Goal: Communication & Community: Answer question/provide support

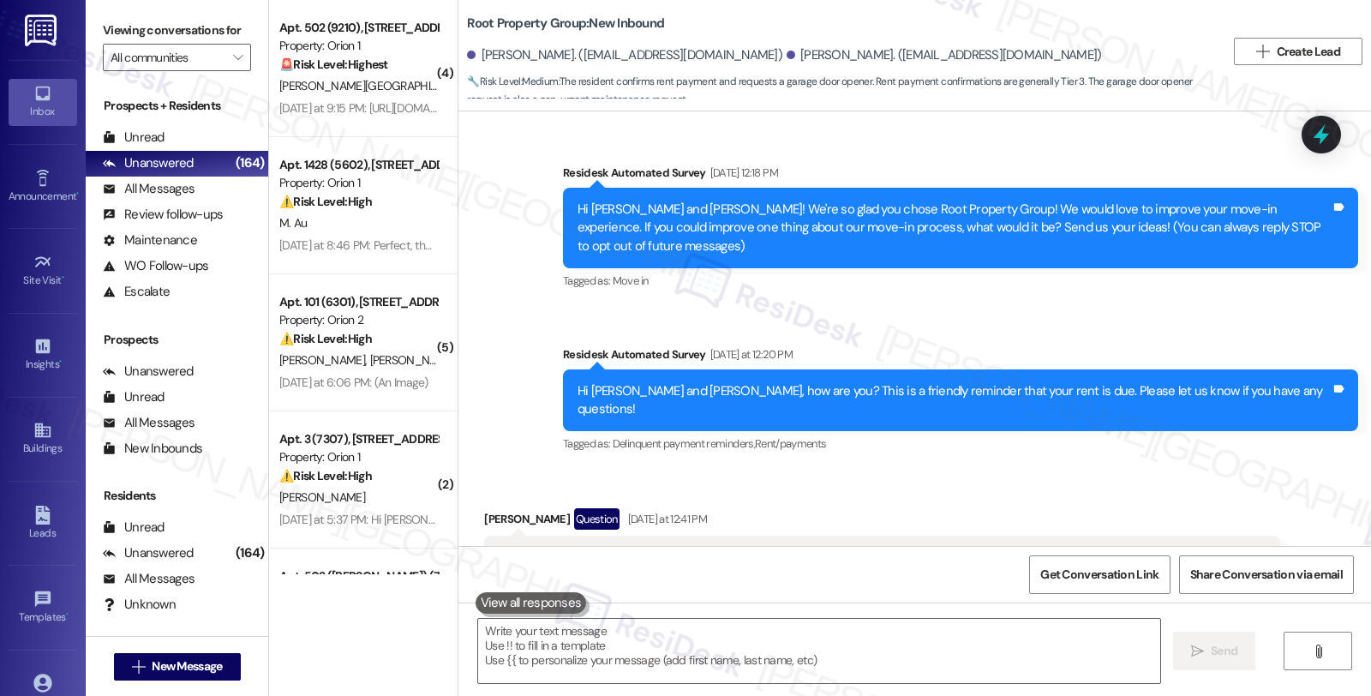
scroll to position [105, 0]
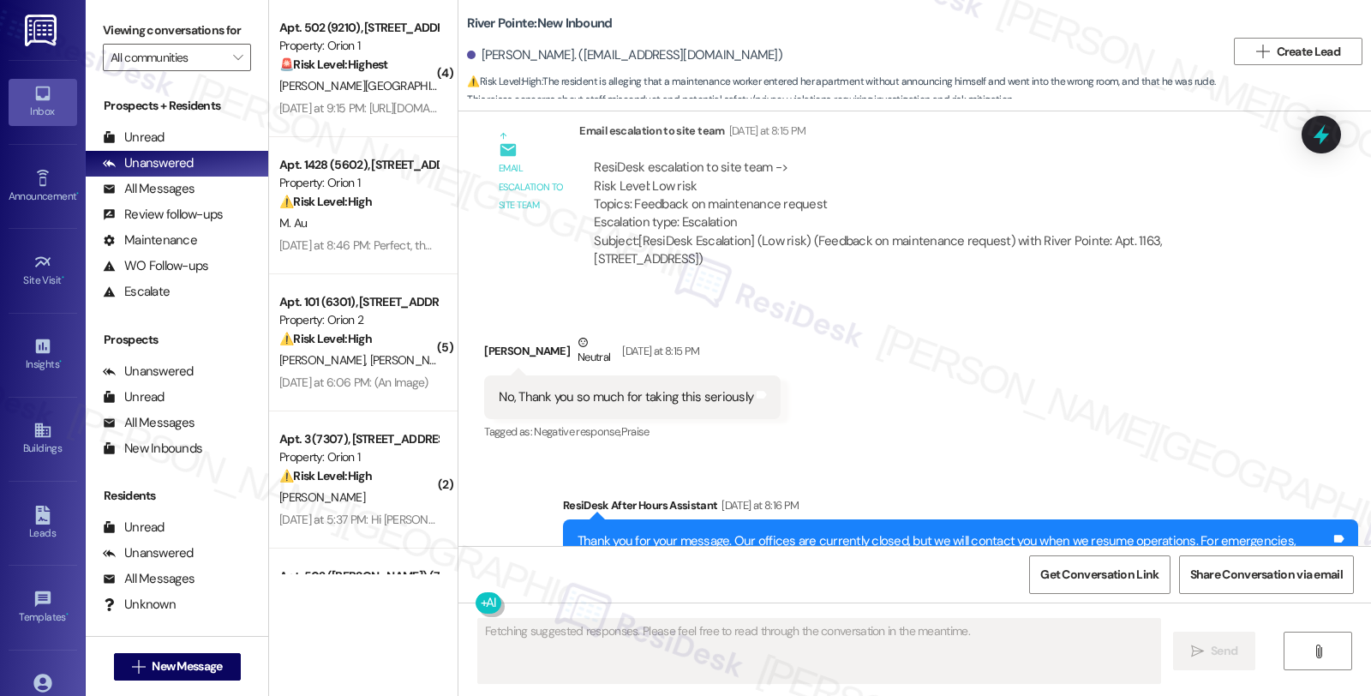
scroll to position [1908, 0]
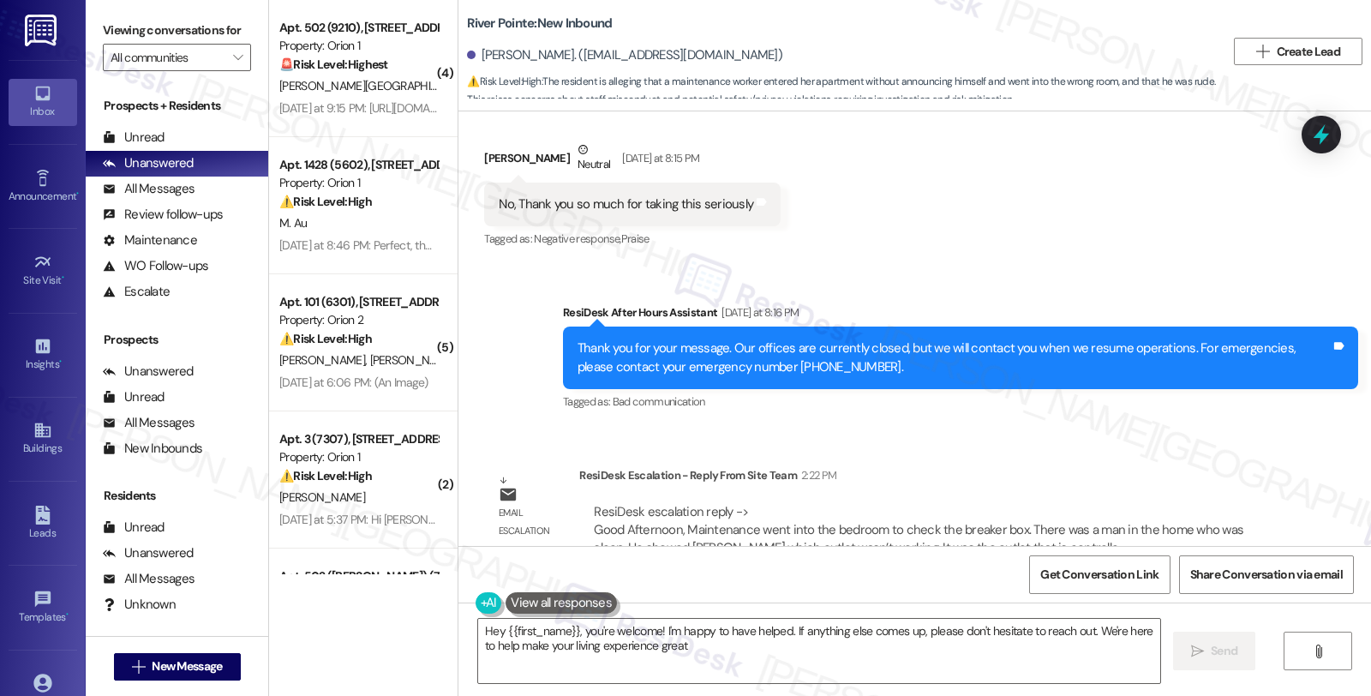
type textarea "Hey {{first_name}}, you're welcome! I'm happy to have helped. If anything else …"
drag, startPoint x: 468, startPoint y: 49, endPoint x: 551, endPoint y: 39, distance: 83.6
click at [551, 39] on div "Lovella Johnson. (lovellajohnson1990@gmail.com)" at bounding box center [846, 56] width 758 height 34
copy div "Lovella Johnson"
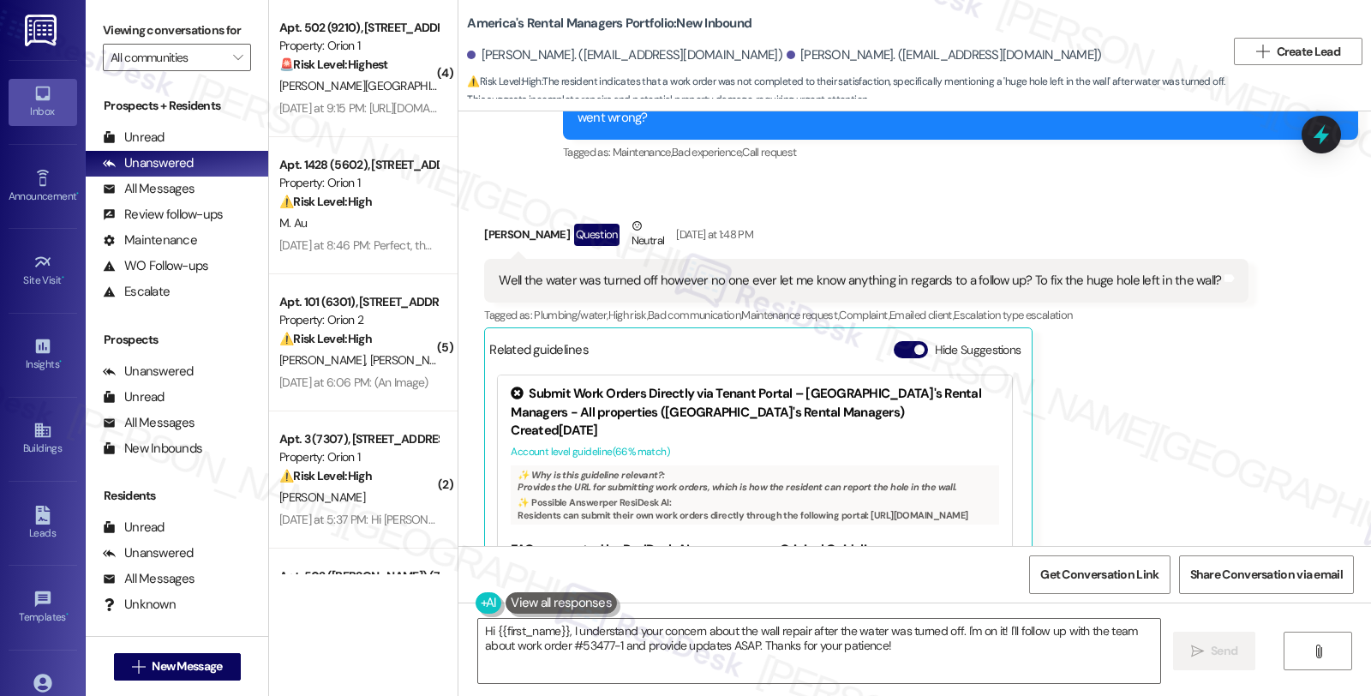
scroll to position [1689, 0]
click at [484, 218] on div "[PERSON_NAME] Question Neutral [DATE] at 1:48 PM" at bounding box center [866, 239] width 764 height 42
click at [484, 218] on div "Ashley Fox Question Neutral Yesterday at 1:48 PM" at bounding box center [866, 239] width 764 height 42
copy div "Ashley"
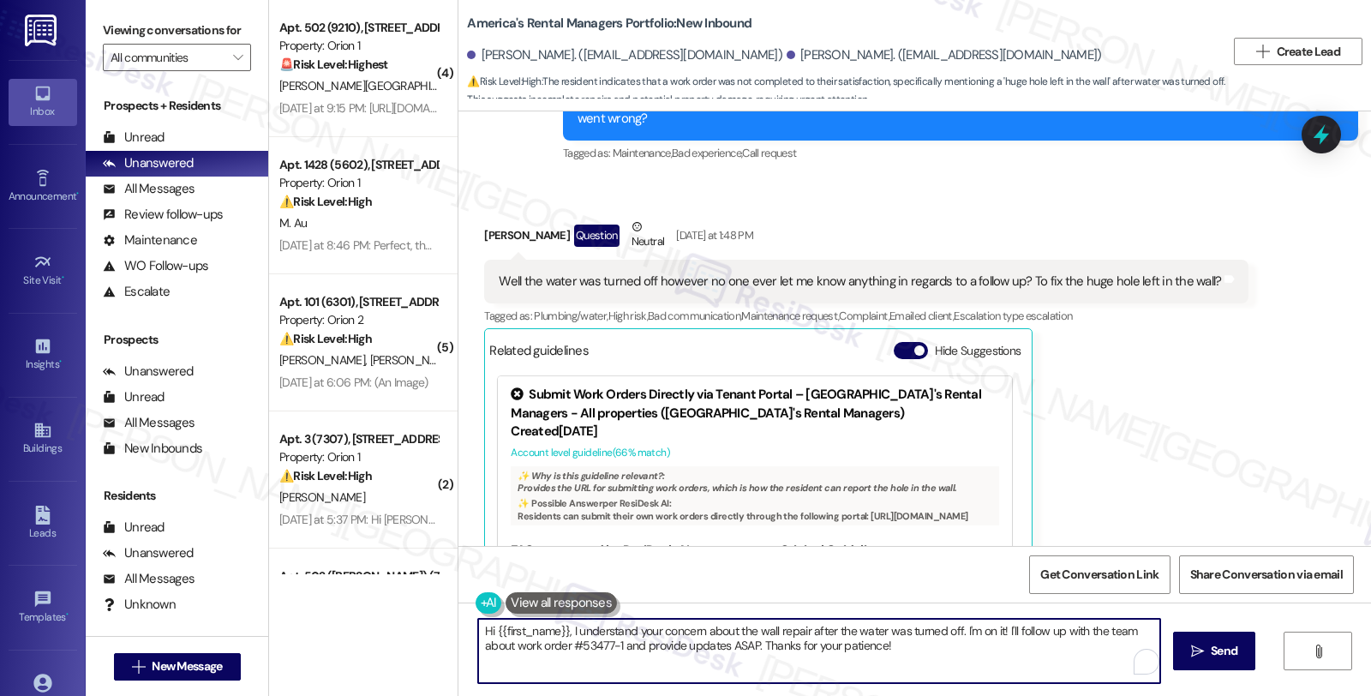
drag, startPoint x: 561, startPoint y: 635, endPoint x: 969, endPoint y: 660, distance: 408.6
click at [969, 660] on textarea "Hi {{first_name}}, I understand your concern about the wall repair after the wa…" at bounding box center [819, 651] width 682 height 64
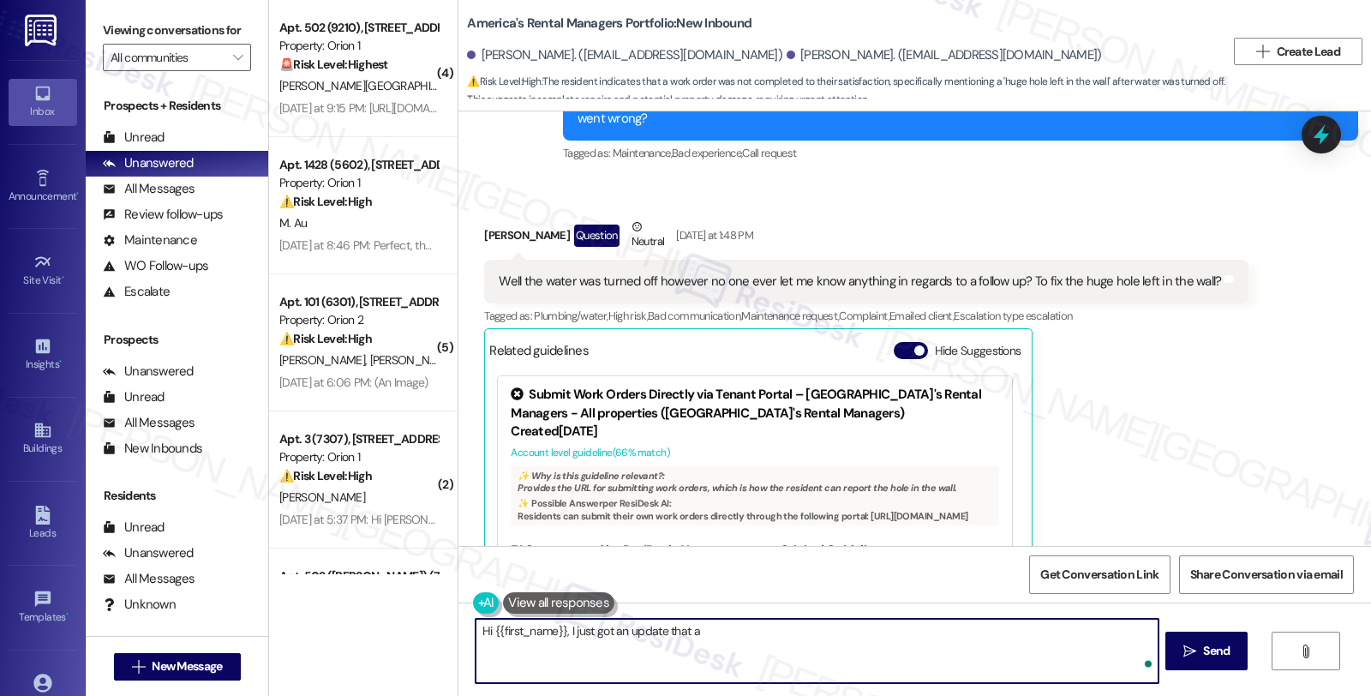
paste textarea "Ashley"
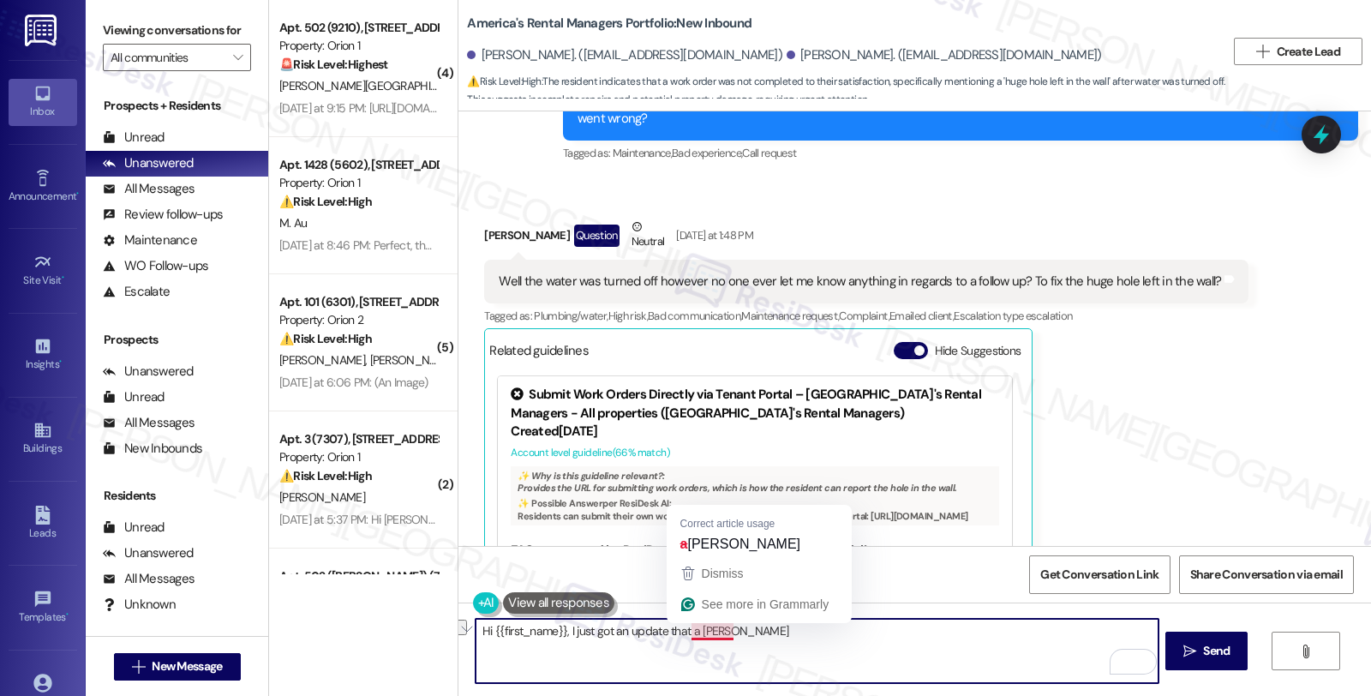
drag, startPoint x: 681, startPoint y: 631, endPoint x: 767, endPoint y: 630, distance: 85.7
click at [767, 630] on textarea "Hi {{first_name}}, I just got an update that a Ashley" at bounding box center [816, 651] width 682 height 64
paste textarea "Our vendor was communicating with the resident this morning about getting this …"
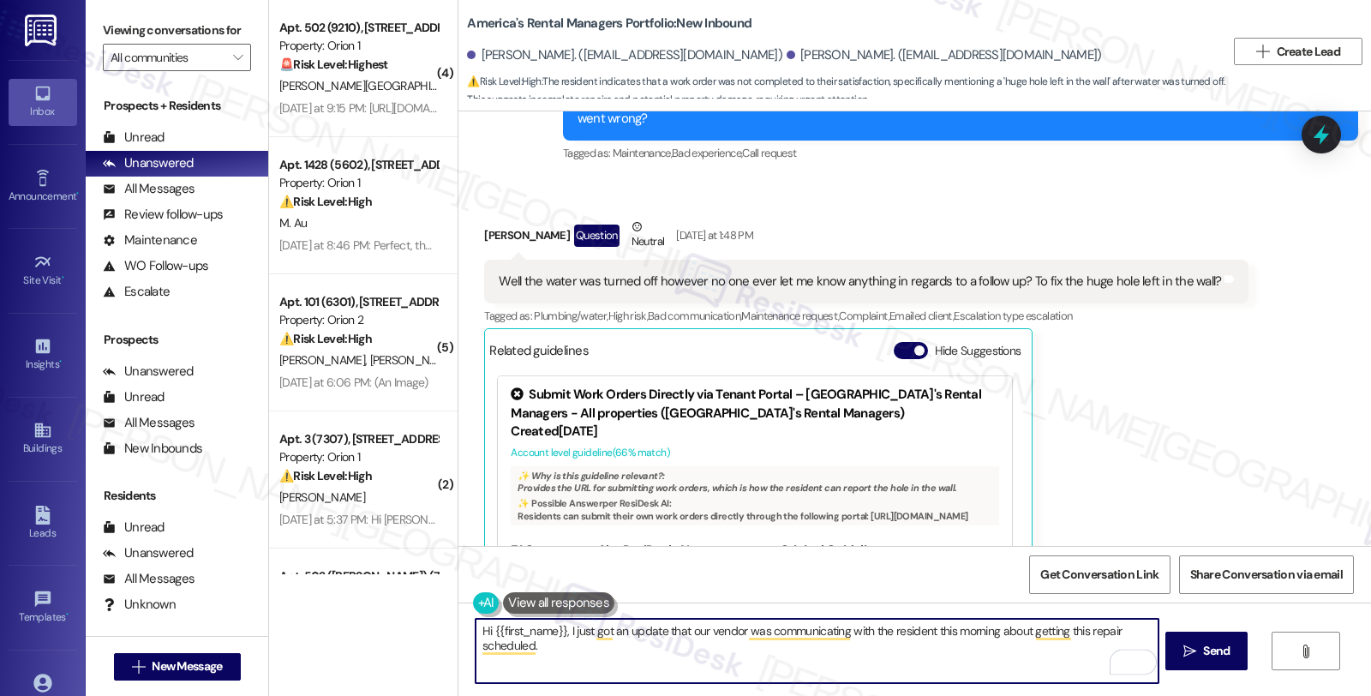
click at [892, 632] on textarea "Hi {{first_name}}, I just got an update that our vendor was communicating with …" at bounding box center [816, 651] width 682 height 64
click at [1113, 658] on div "Rewrite with Grammarly" at bounding box center [1122, 662] width 19 height 20
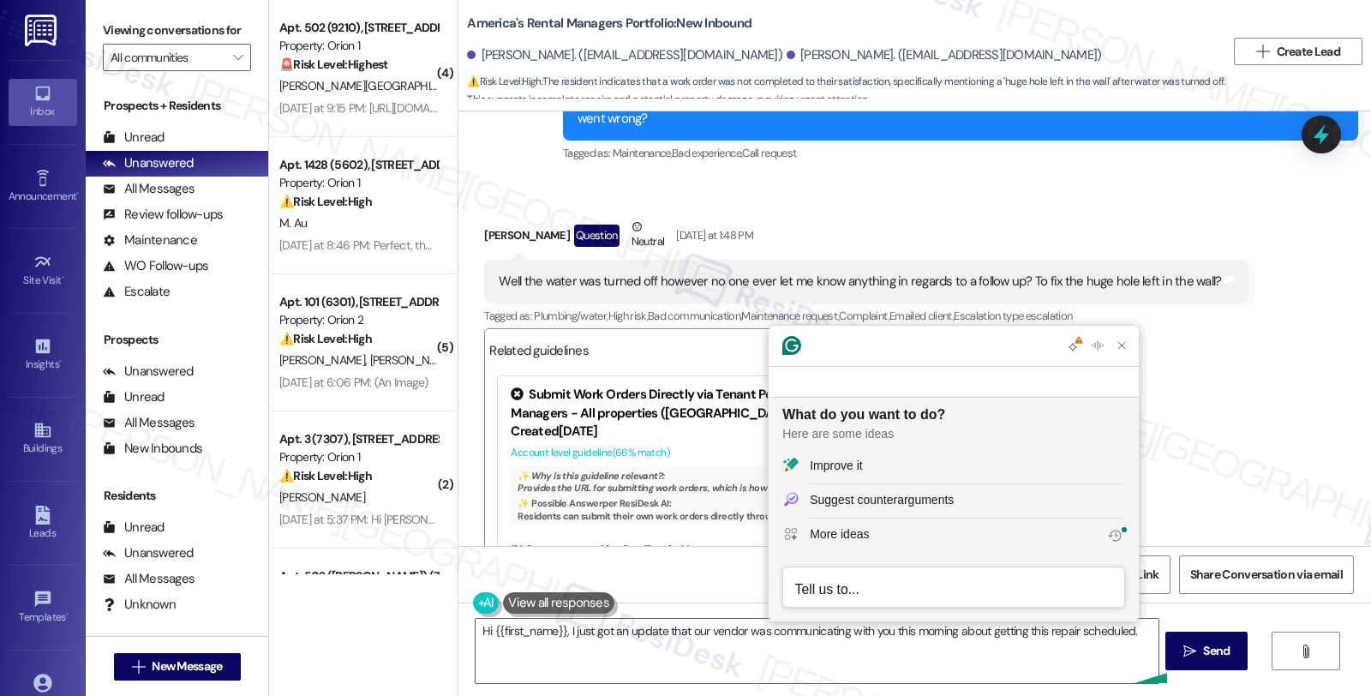
scroll to position [0, 0]
click at [849, 475] on button "Improve it" at bounding box center [953, 467] width 370 height 34
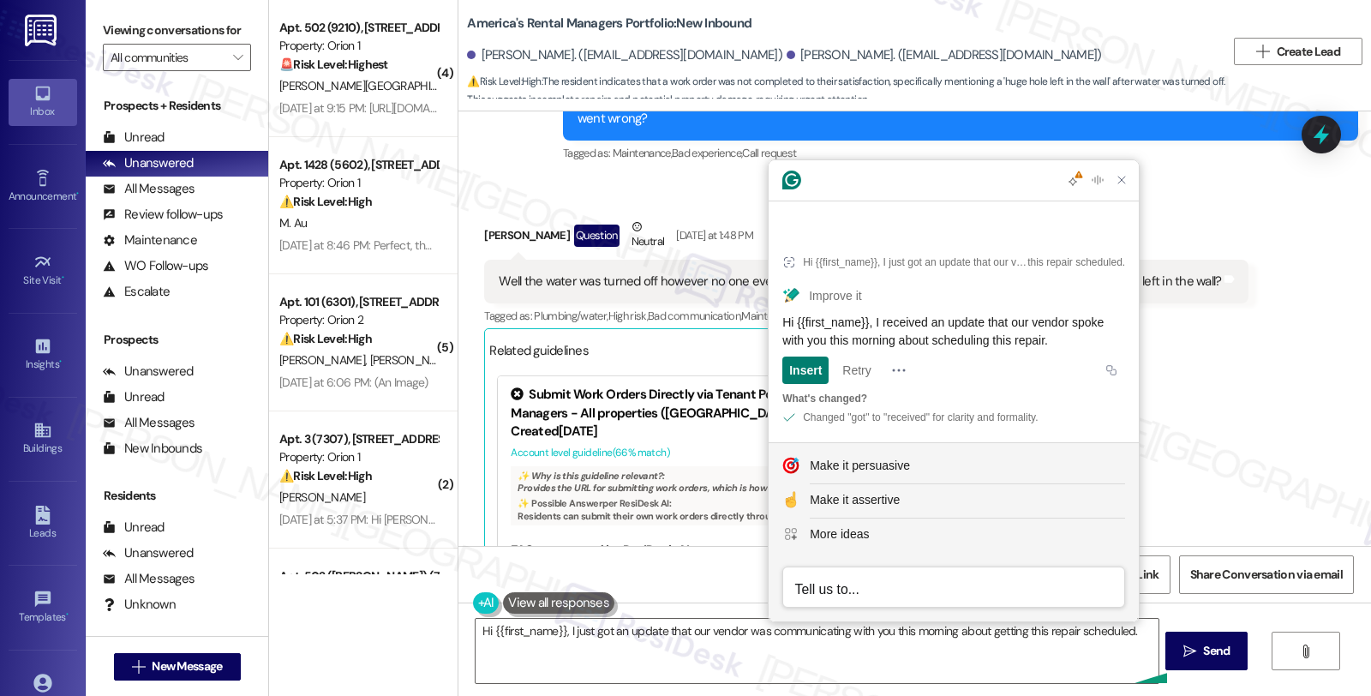
drag, startPoint x: 780, startPoint y: 323, endPoint x: 1105, endPoint y: 338, distance: 325.9
click at [1105, 338] on article "Hi {{first_name}}, I just got an update that our vendor was communicating with …" at bounding box center [953, 336] width 370 height 211
click at [714, 664] on textarea "Hi {{first_name}}, I just got an update that our vendor was communicating with …" at bounding box center [816, 651] width 682 height 64
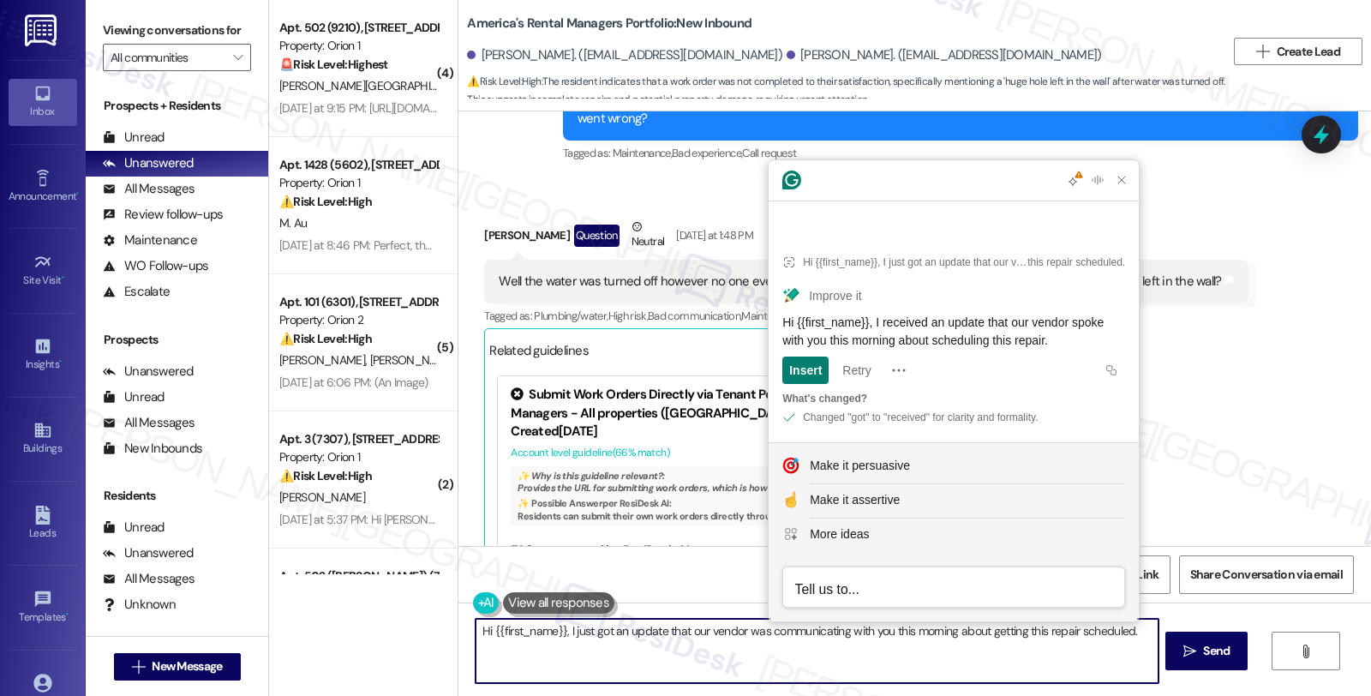
paste textarea "received an update that our vendor spoke with you this morning about scheduling…"
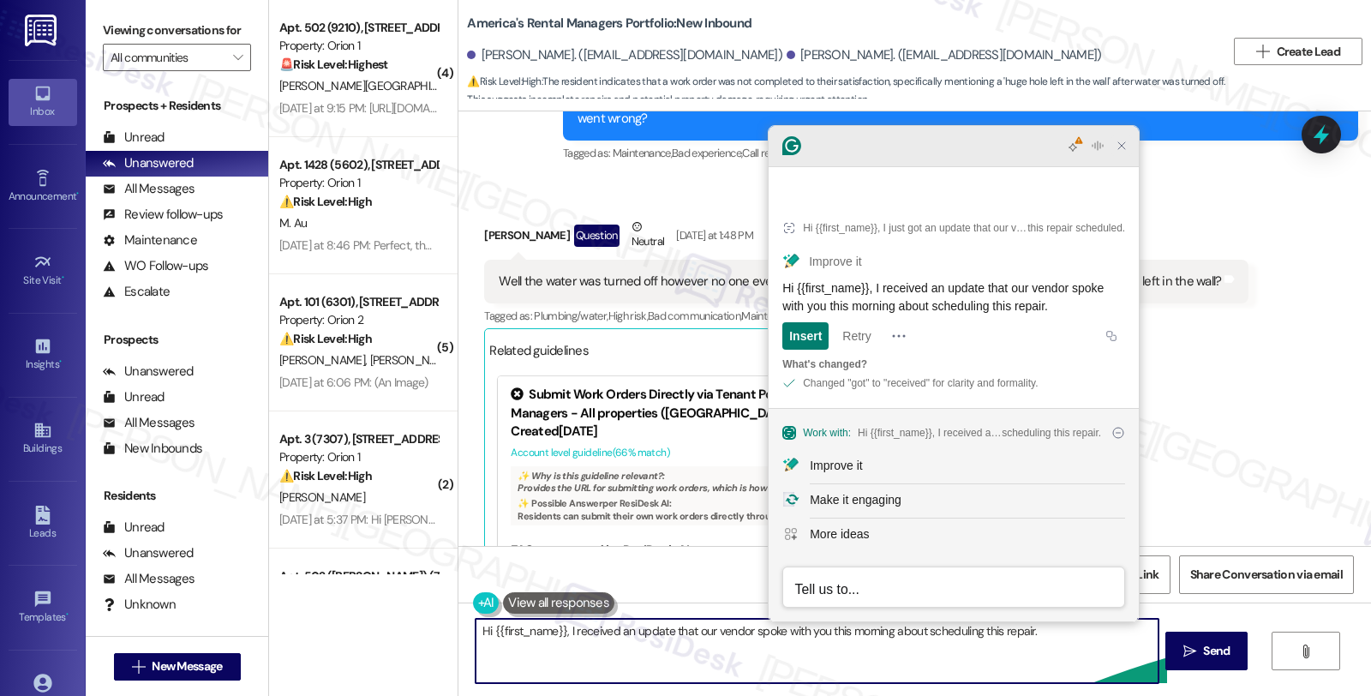
click at [1119, 156] on icon "Close Grammarly Assistant" at bounding box center [1121, 145] width 21 height 21
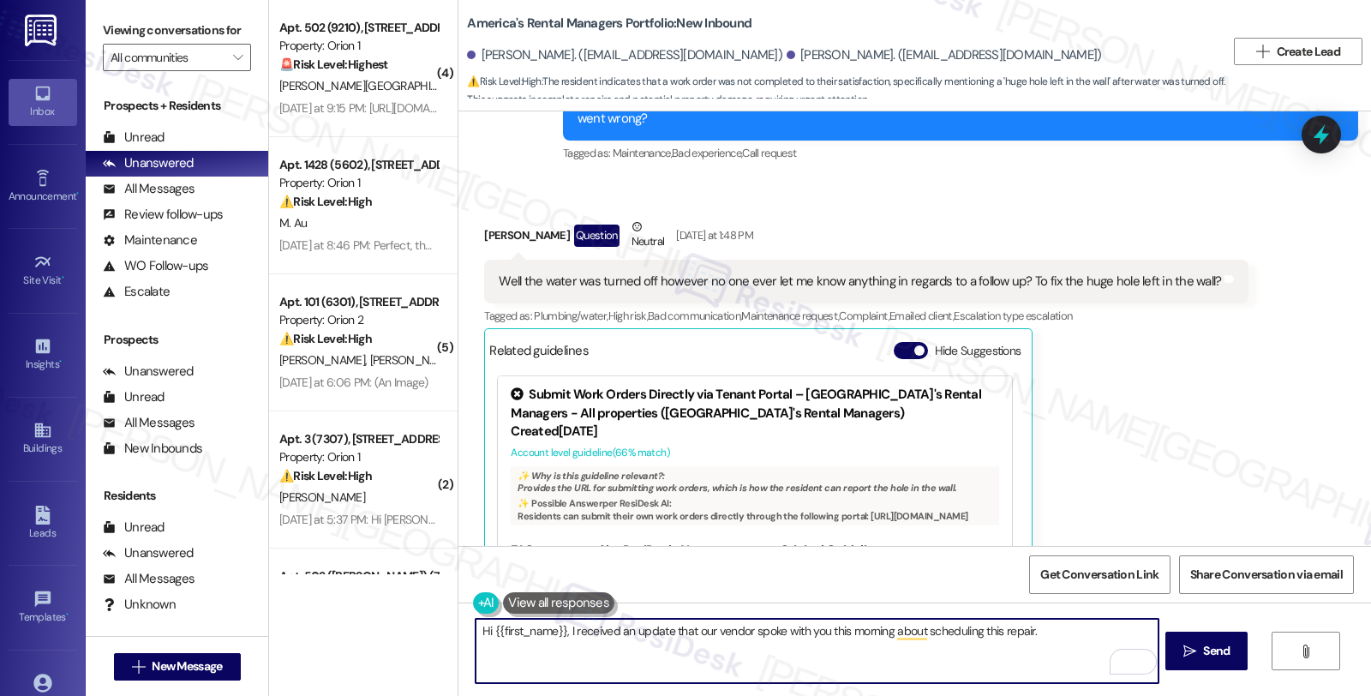
click at [1071, 635] on textarea "Hi {{first_name}}, I received an update that our vendor spoke with you this mor…" at bounding box center [816, 651] width 682 height 64
type textarea "Hi {{first_name}}, I received an update that our vendor spoke with you this mor…"
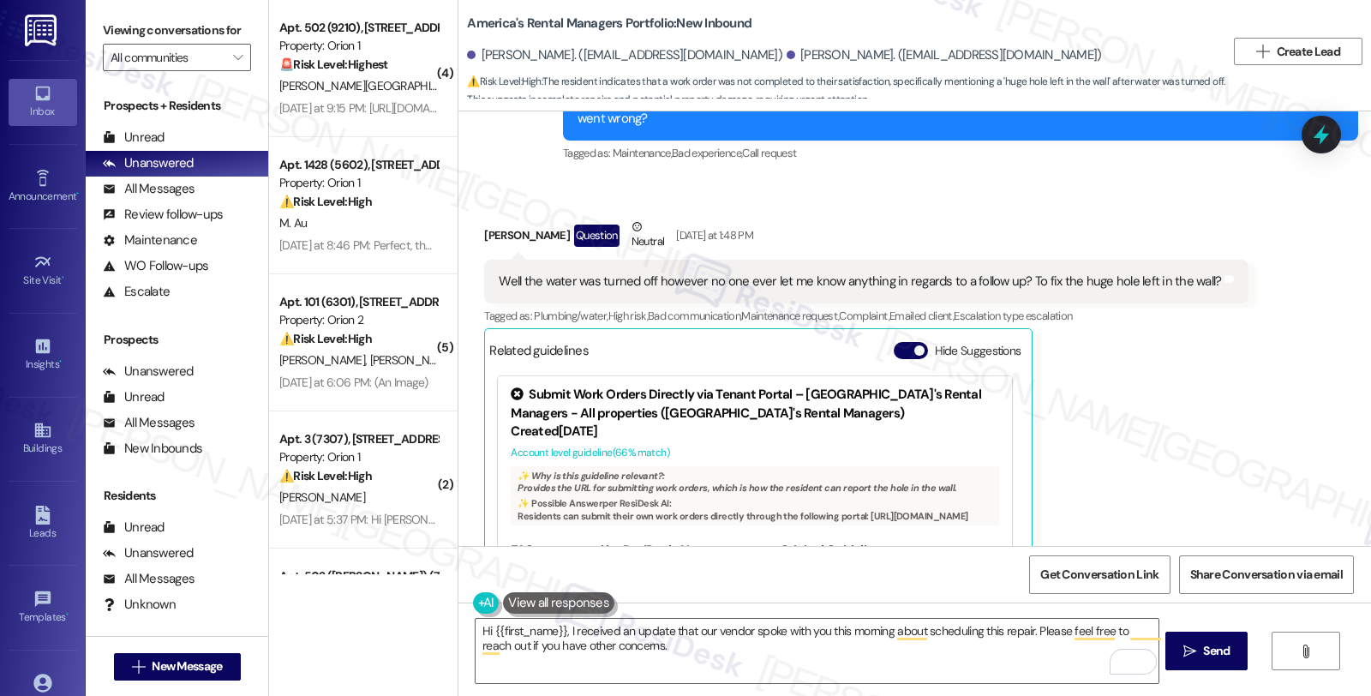
drag, startPoint x: 1148, startPoint y: 439, endPoint x: 1119, endPoint y: 474, distance: 45.6
click at [1148, 439] on div "Ashley Fox Question Neutral Yesterday at 1:48 PM Well the water was turned off …" at bounding box center [866, 434] width 764 height 433
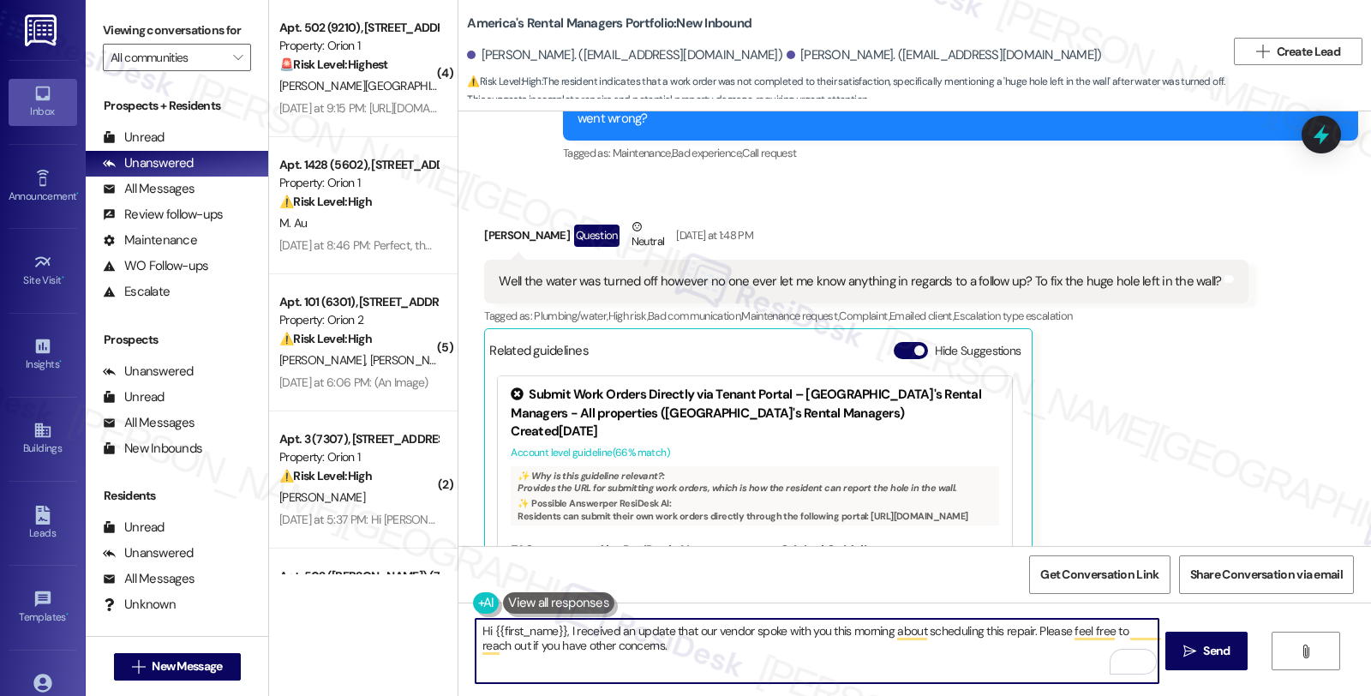
click at [871, 636] on textarea "Hi {{first_name}}, I received an update that our vendor spoke with you this mor…" at bounding box center [816, 651] width 682 height 64
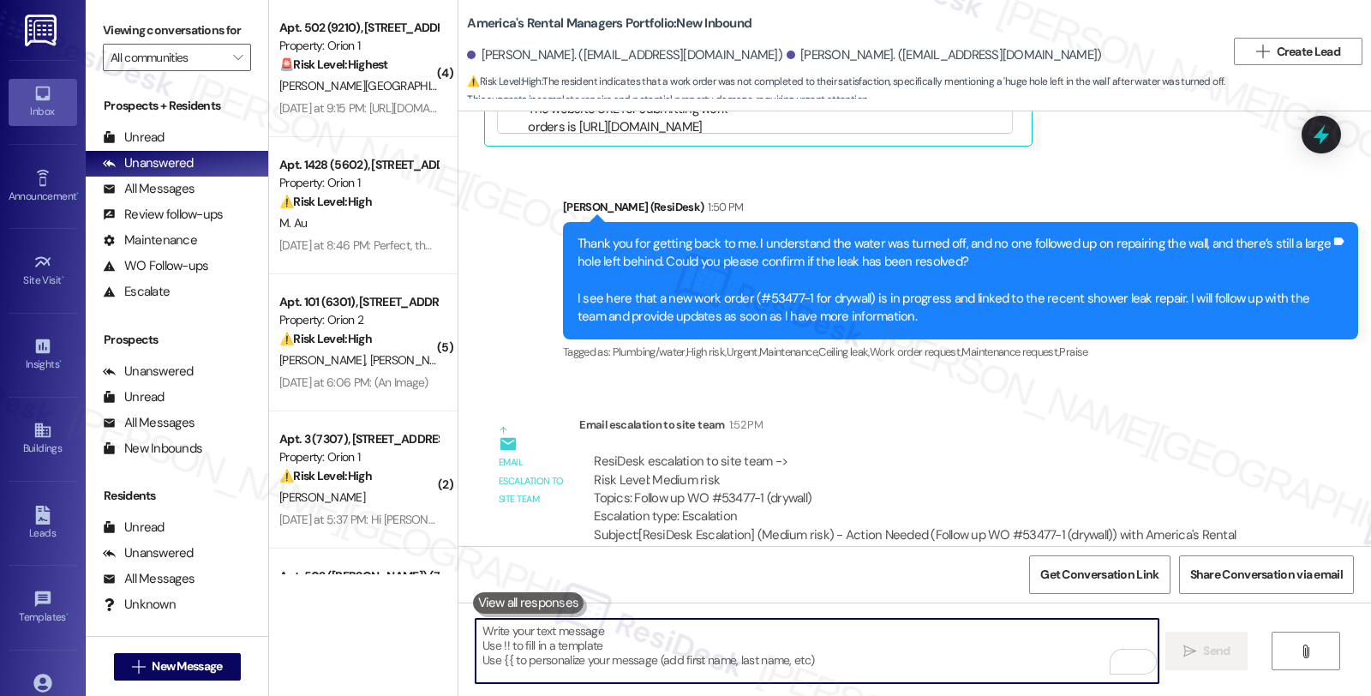
scroll to position [2356, 0]
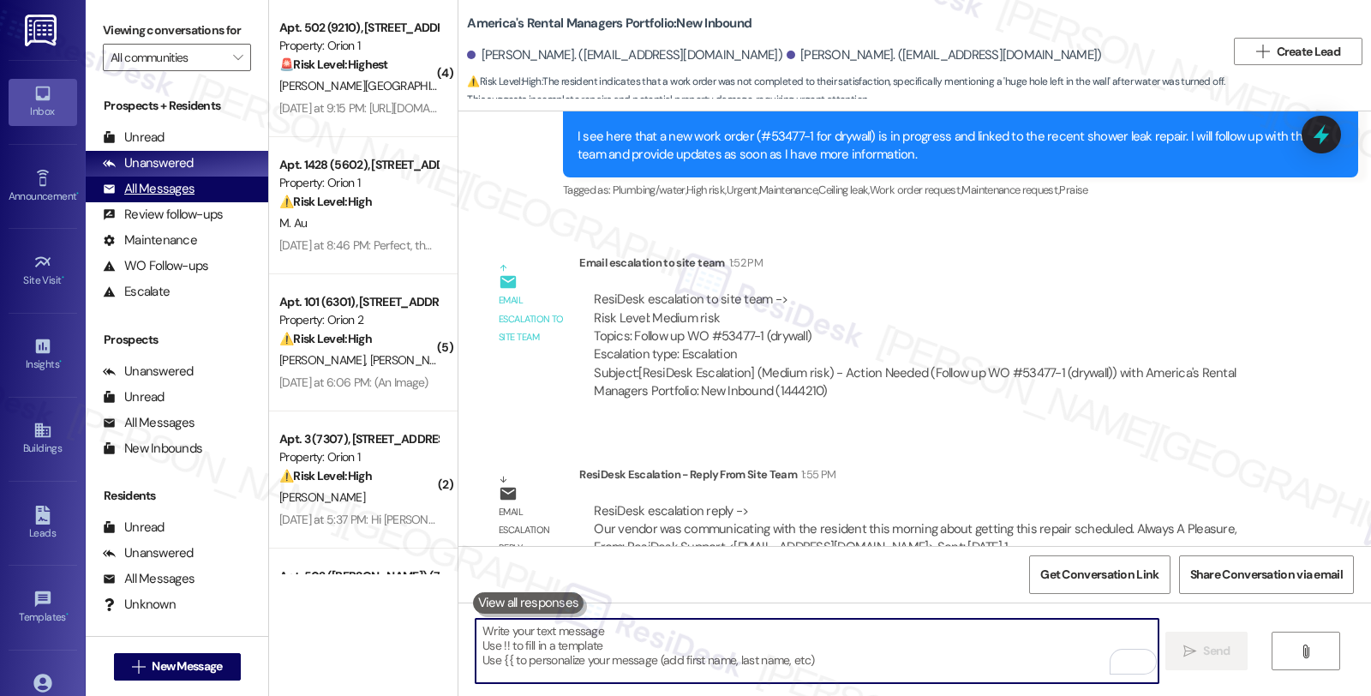
click at [160, 198] on div "All Messages" at bounding box center [149, 189] width 92 height 18
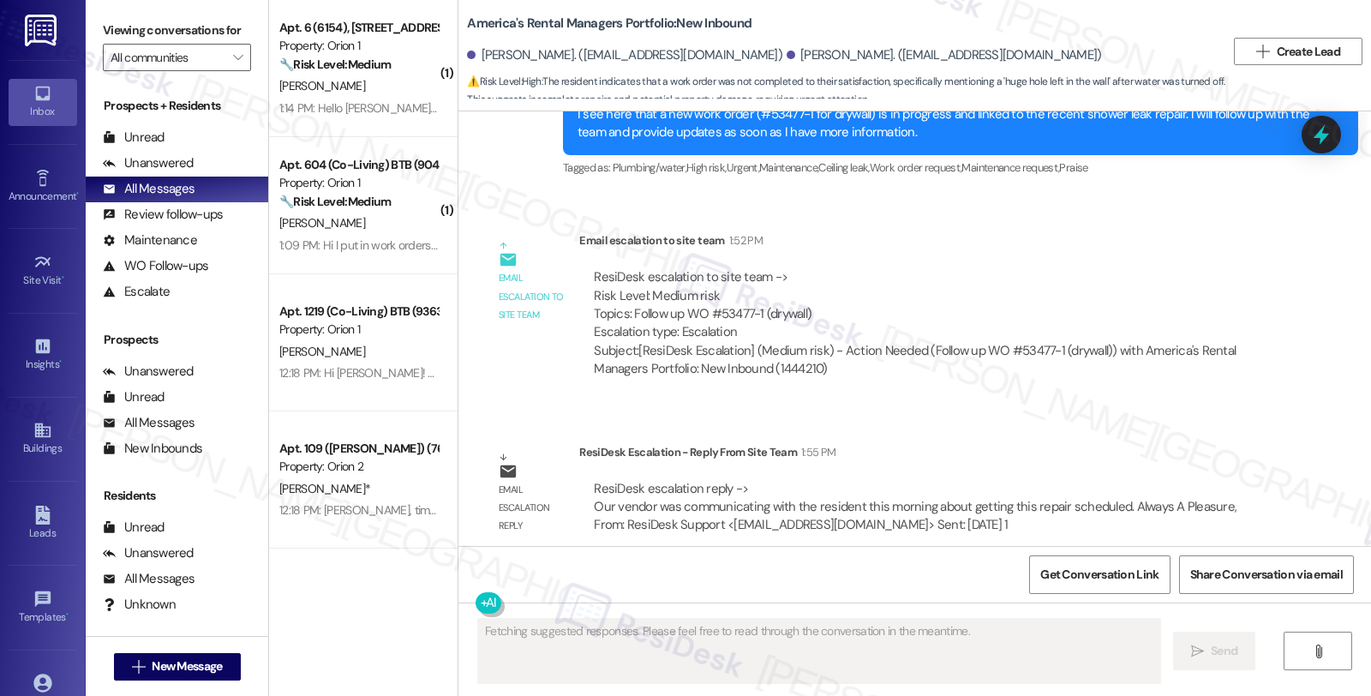
scroll to position [2519, 0]
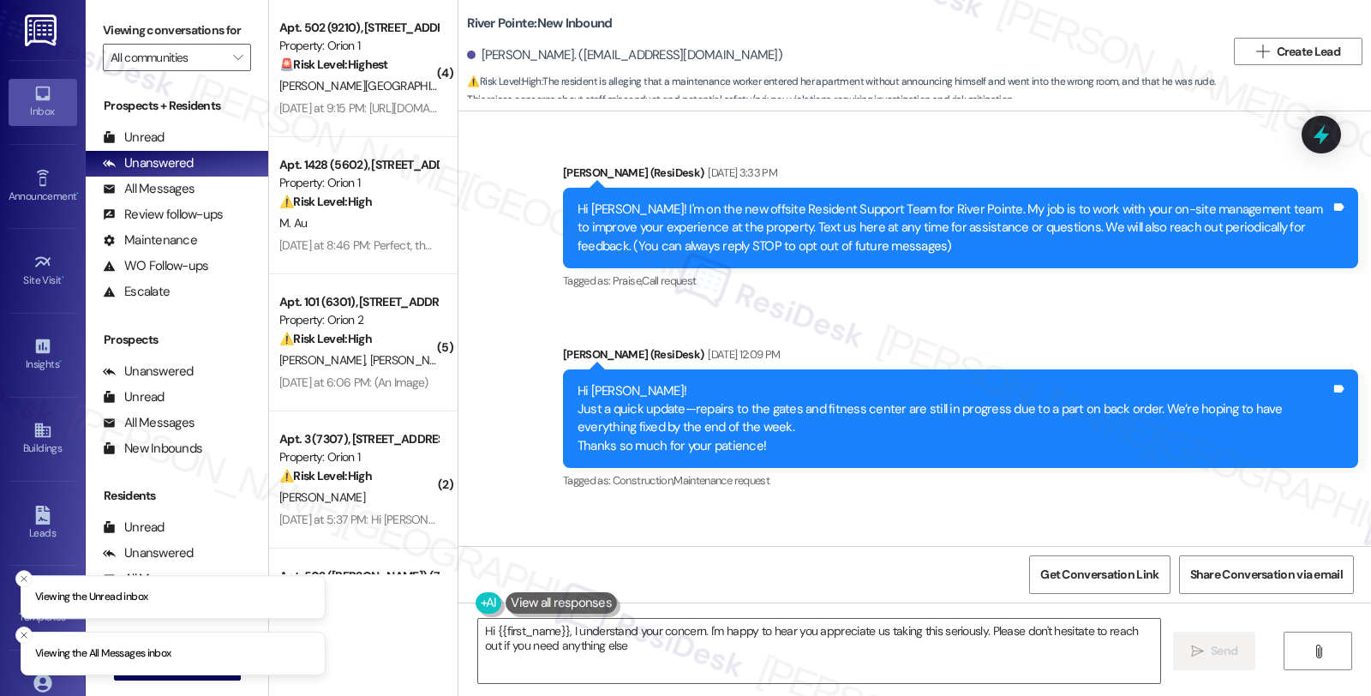
type textarea "Hi {{first_name}}, I understand your concern. I'm happy to hear you appreciate …"
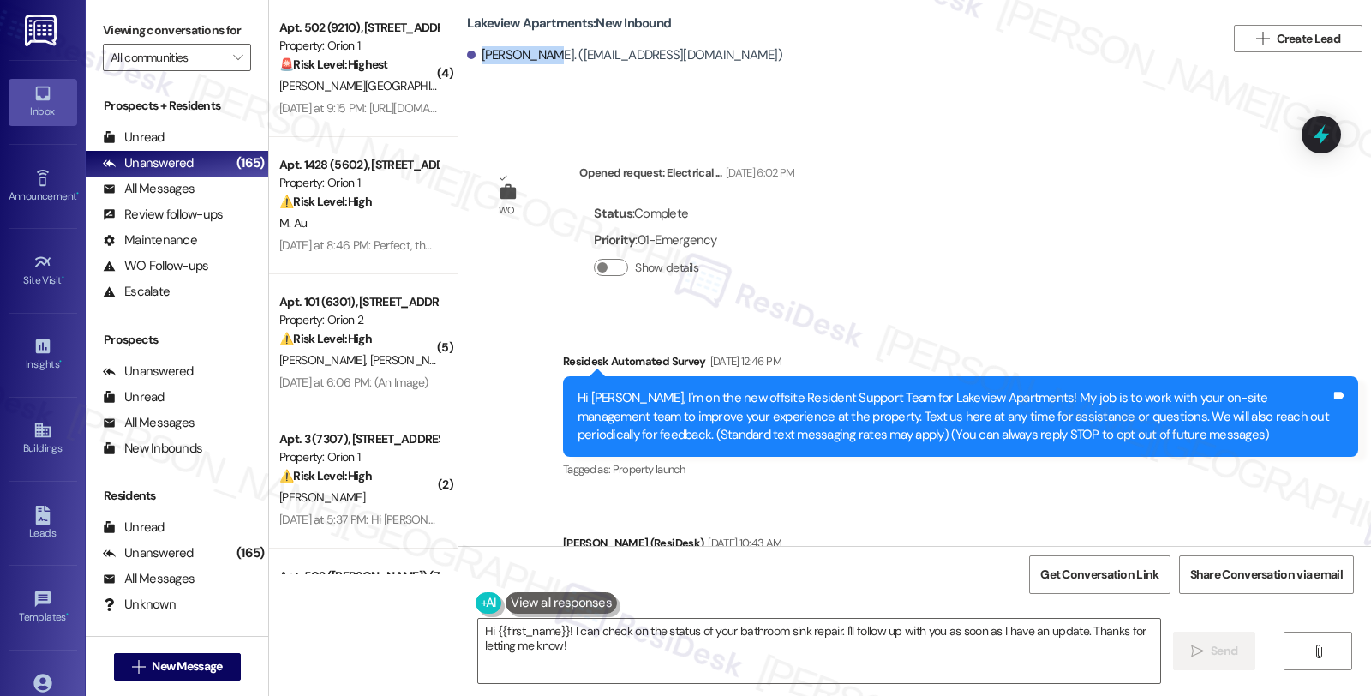
scroll to position [10987, 0]
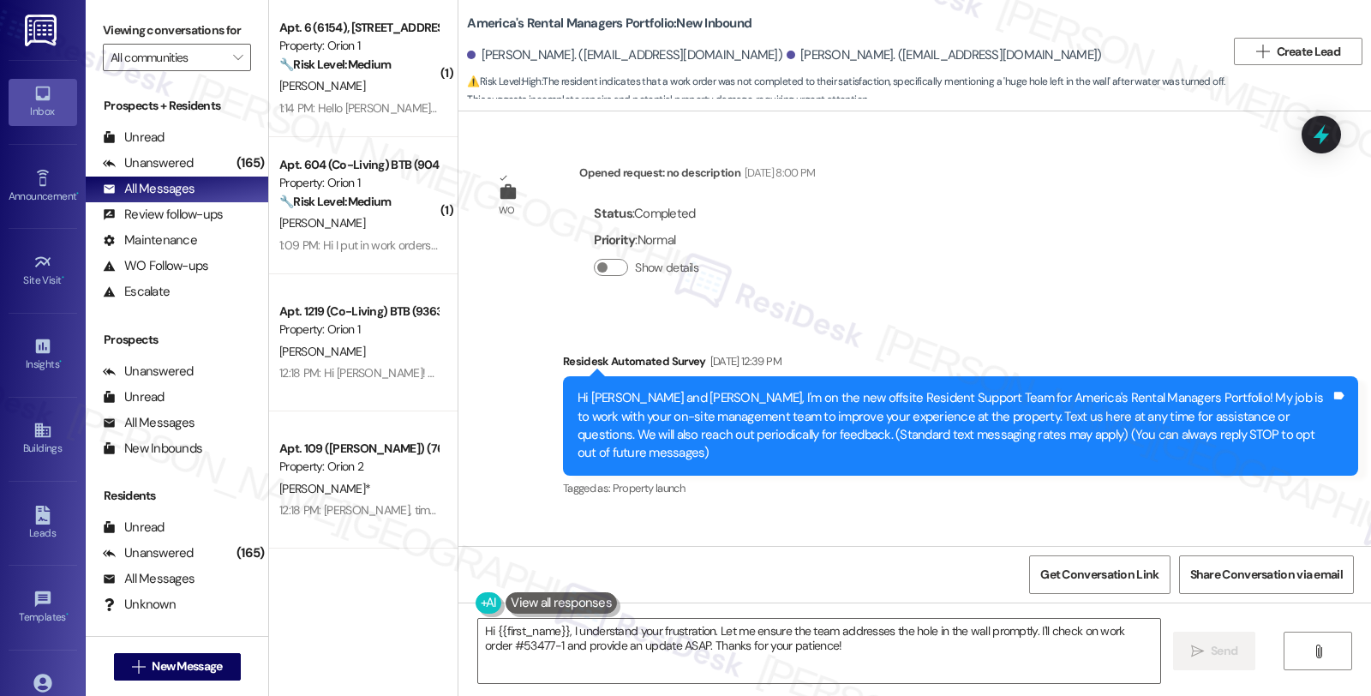
scroll to position [1989, 0]
